Goal: Find specific page/section

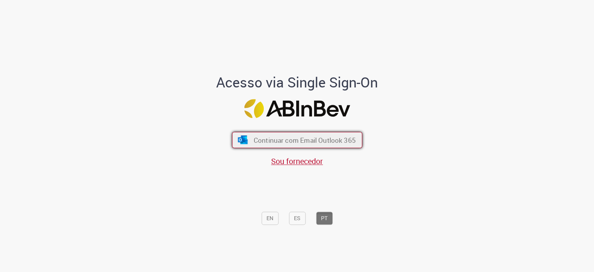
click at [311, 146] on button "Continuar com Email Outlook 365" at bounding box center [297, 139] width 130 height 16
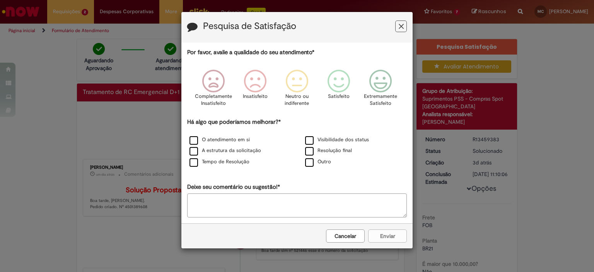
click at [398, 28] on button "Feedback" at bounding box center [401, 26] width 12 height 12
